Goal: Transaction & Acquisition: Purchase product/service

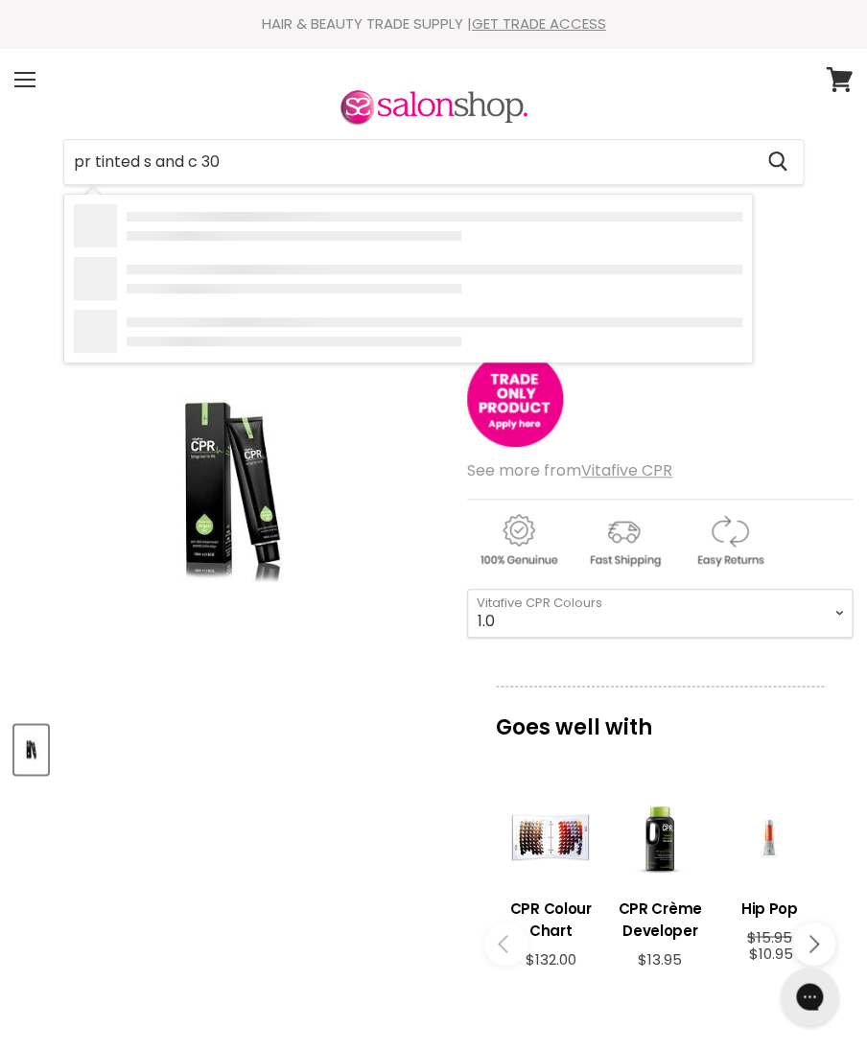
type input "pr tinted s and c 300"
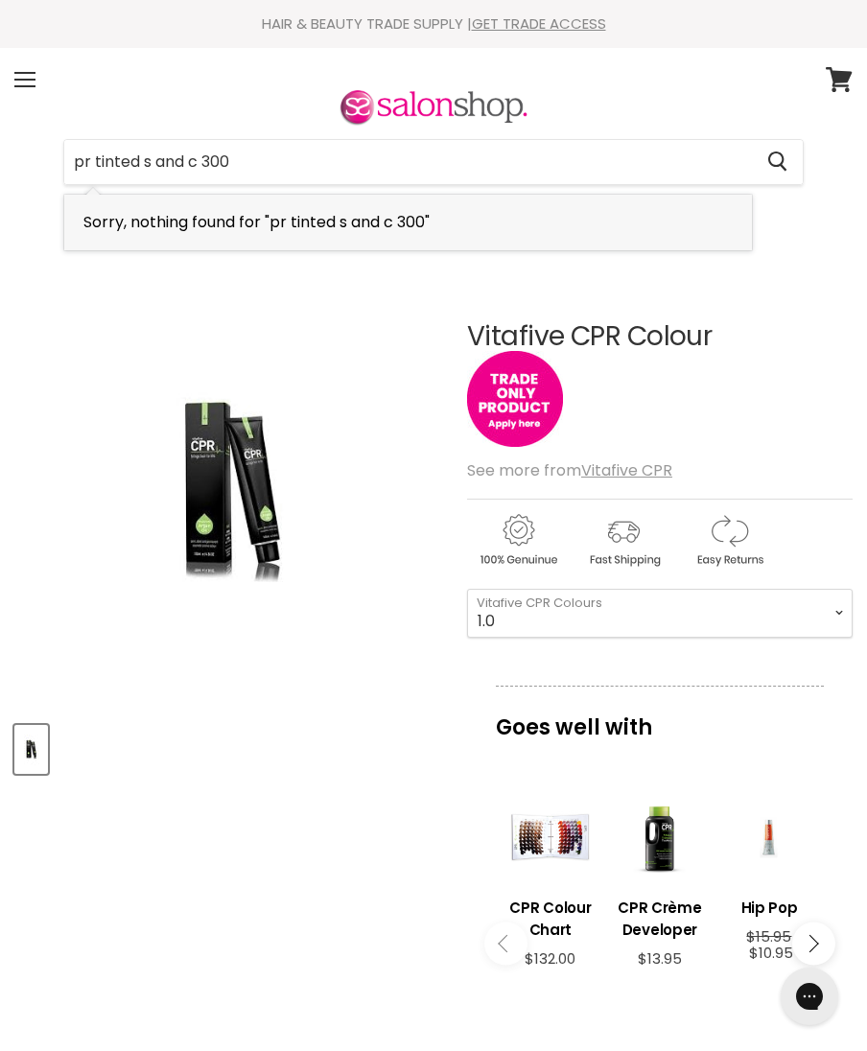
click at [264, 213] on span "Sorry, nothing found for "pr tinted s and c 300"" at bounding box center [256, 222] width 346 height 22
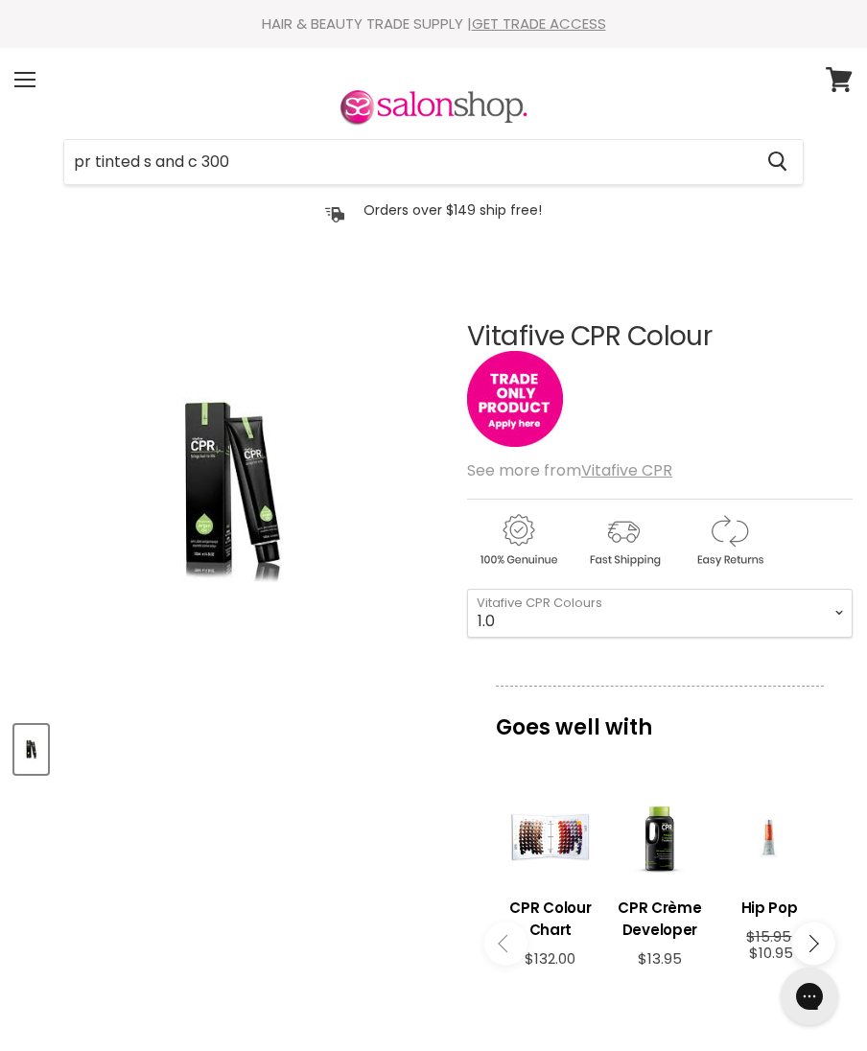
click at [243, 174] on input "pr tinted s and c 300" at bounding box center [407, 162] width 687 height 44
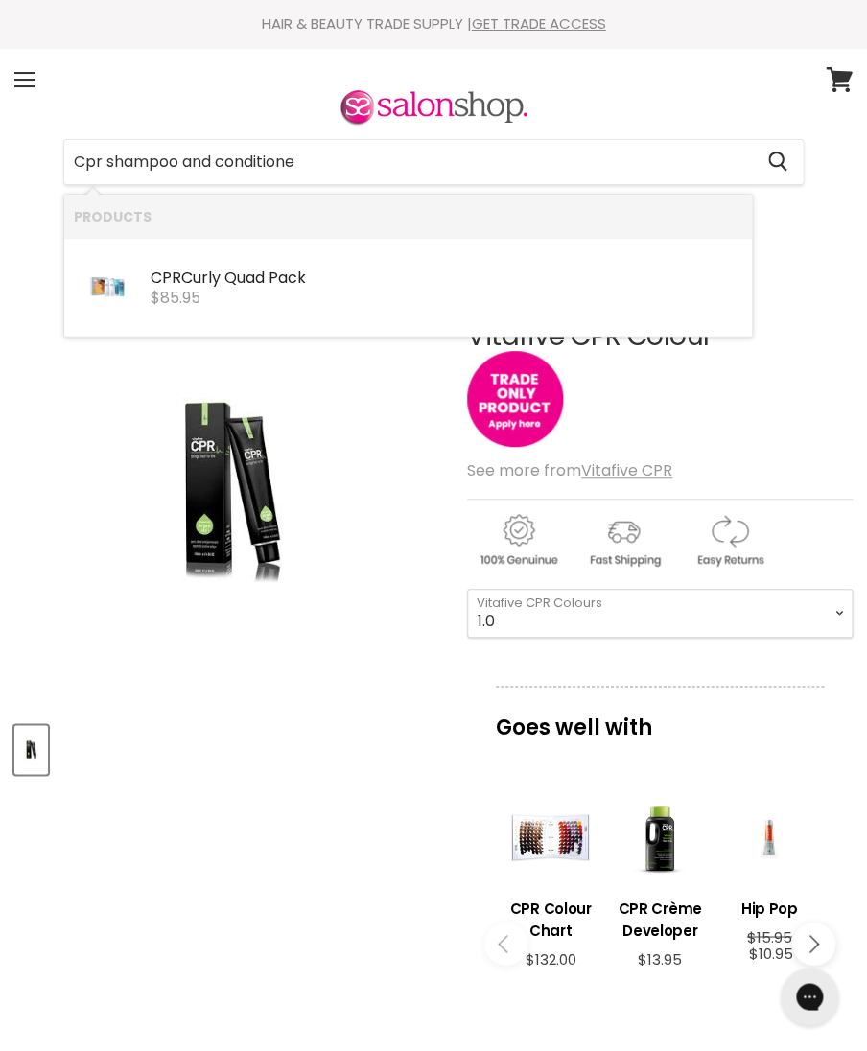
type input "Cpr shampoo and conditioner"
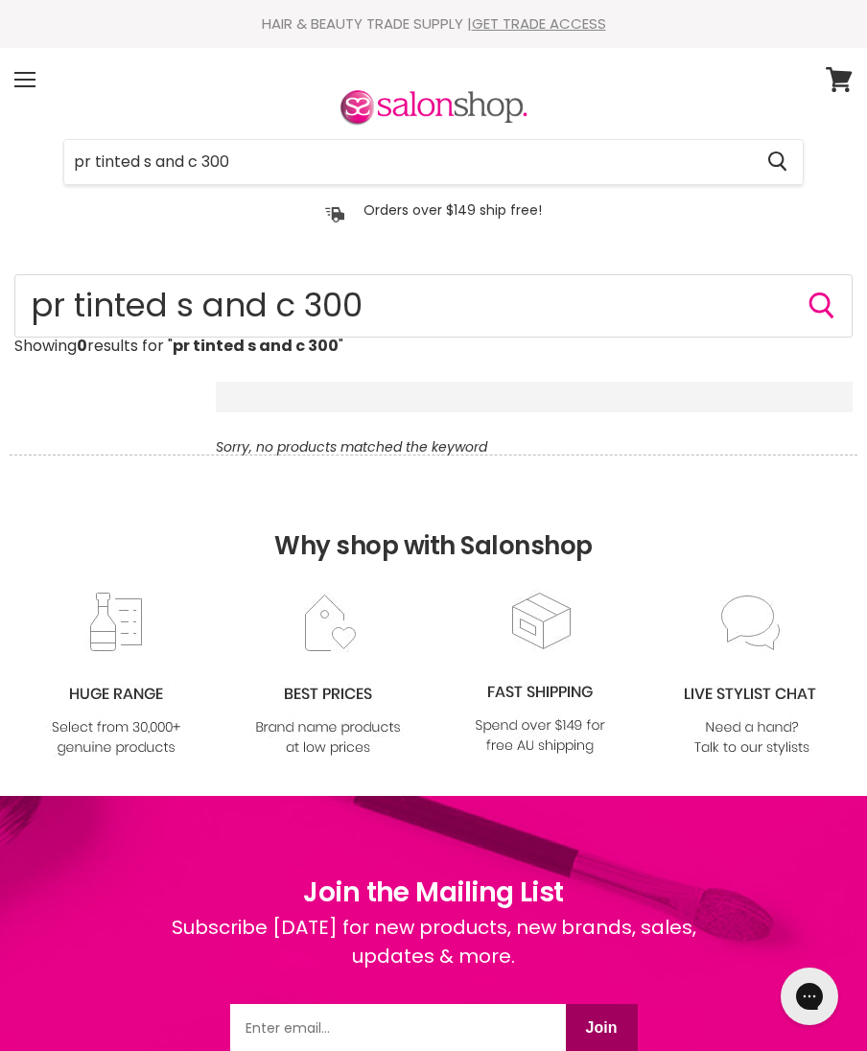
click at [4, 314] on div "Home No results for “pr tinted s and c 300” pr tinted s and c 300 Showing 0 res…" at bounding box center [433, 364] width 867 height 180
click at [22, 301] on input "pr tinted s and c 300" at bounding box center [433, 305] width 838 height 63
